Goal: Information Seeking & Learning: Learn about a topic

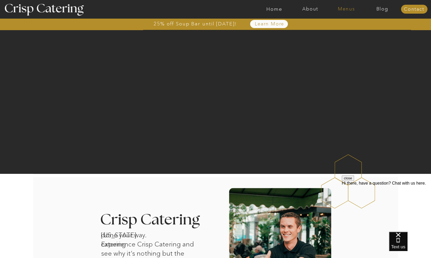
click at [349, 7] on nav "Menus" at bounding box center [346, 9] width 36 height 5
click at [345, 33] on nav "Winter (Sep-Feb)" at bounding box center [345, 30] width 43 height 5
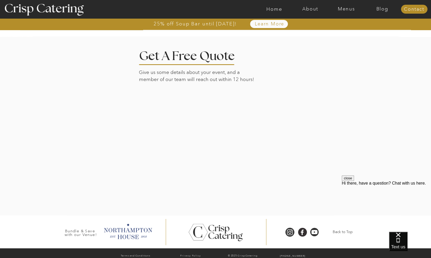
scroll to position [1191, 0]
